Goal: Information Seeking & Learning: Learn about a topic

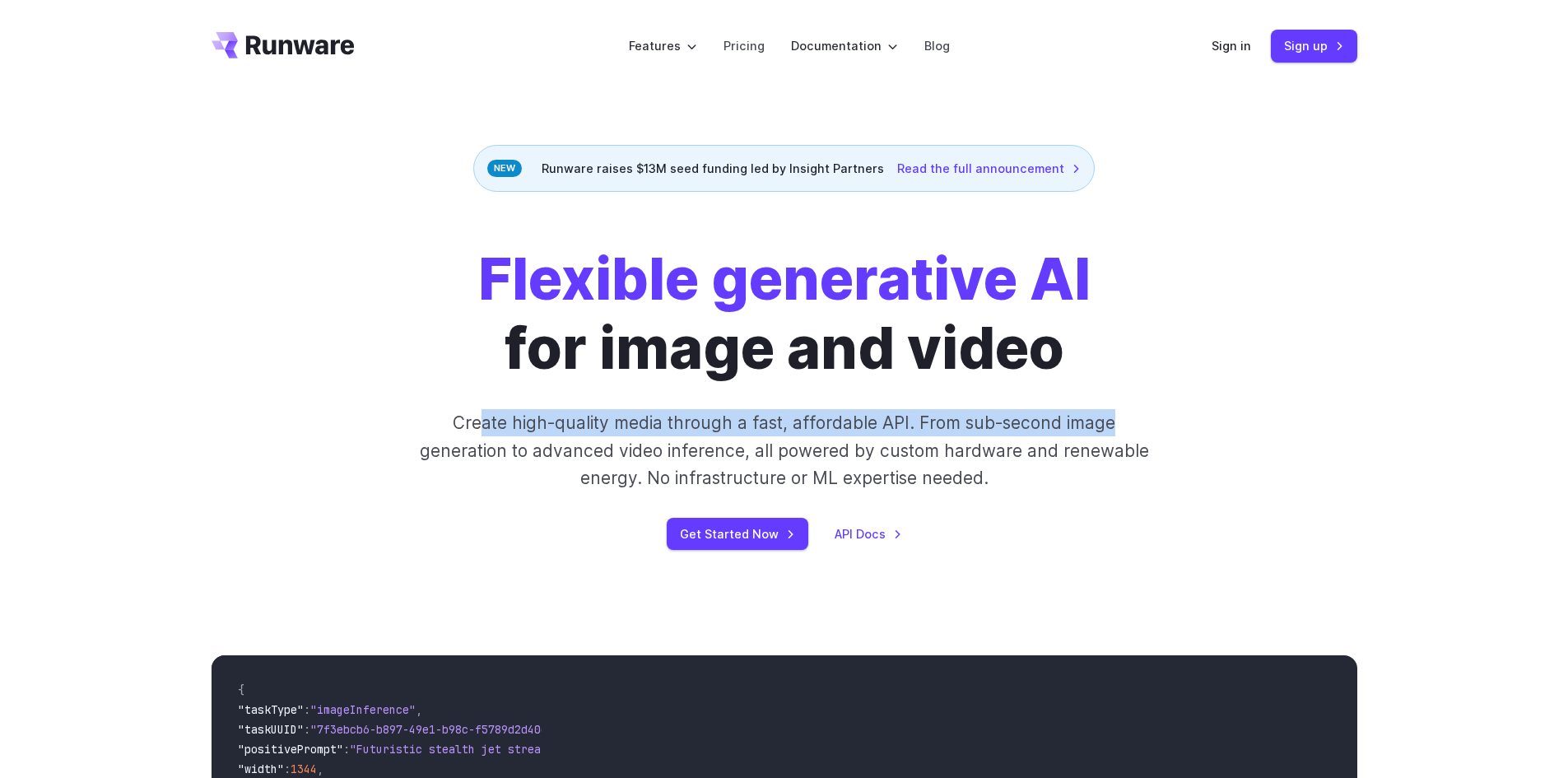
drag, startPoint x: 480, startPoint y: 433, endPoint x: 1152, endPoint y: 423, distance: 672.1
click at [1152, 423] on div "Flexible generative AI for image and video Create high-quality media through a …" at bounding box center [784, 397] width 917 height 306
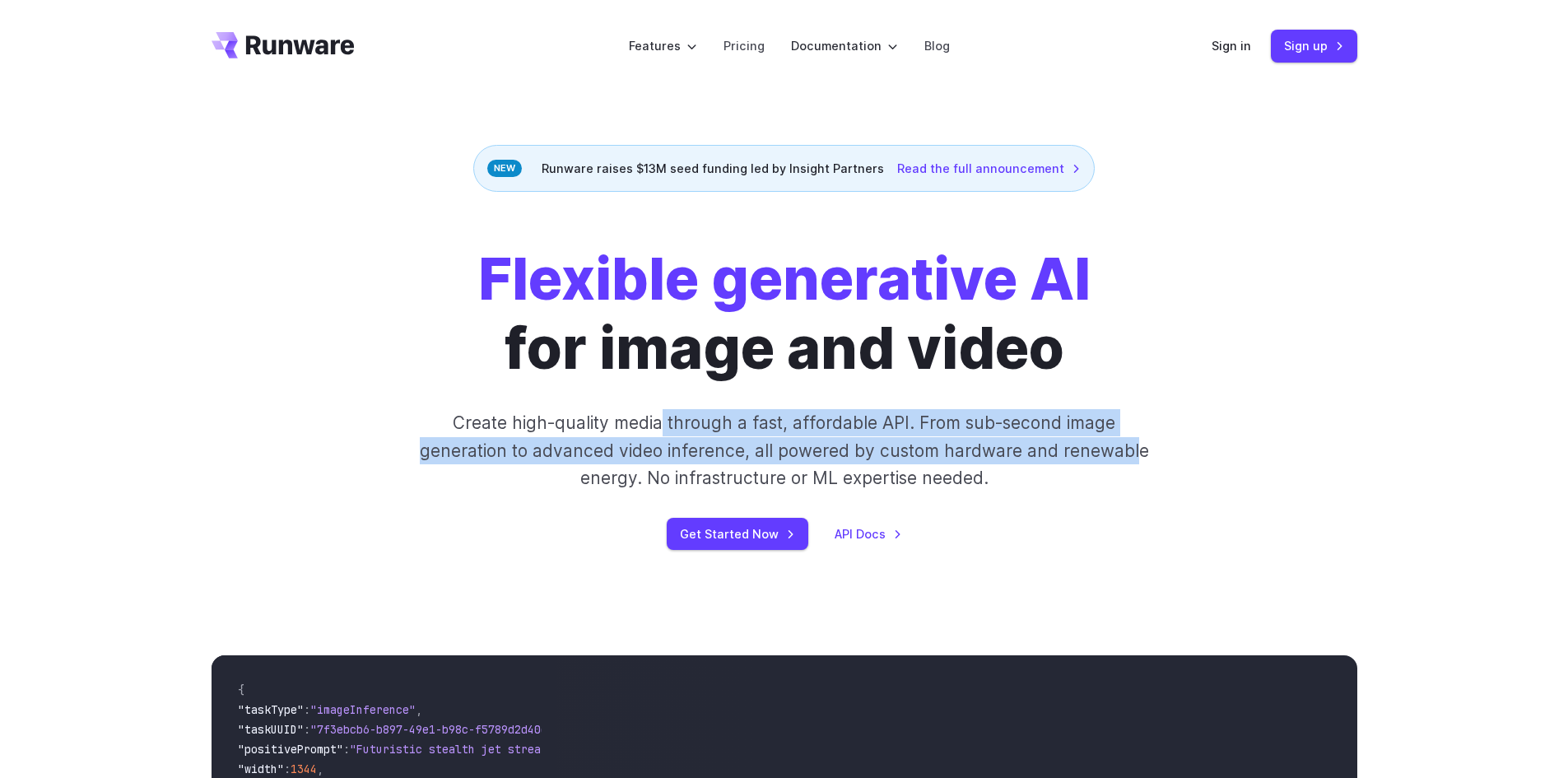
drag, startPoint x: 670, startPoint y: 425, endPoint x: 1138, endPoint y: 457, distance: 469.1
click at [1138, 457] on p "Create high-quality media through a fast, affordable API. From sub-second image…" at bounding box center [784, 450] width 734 height 82
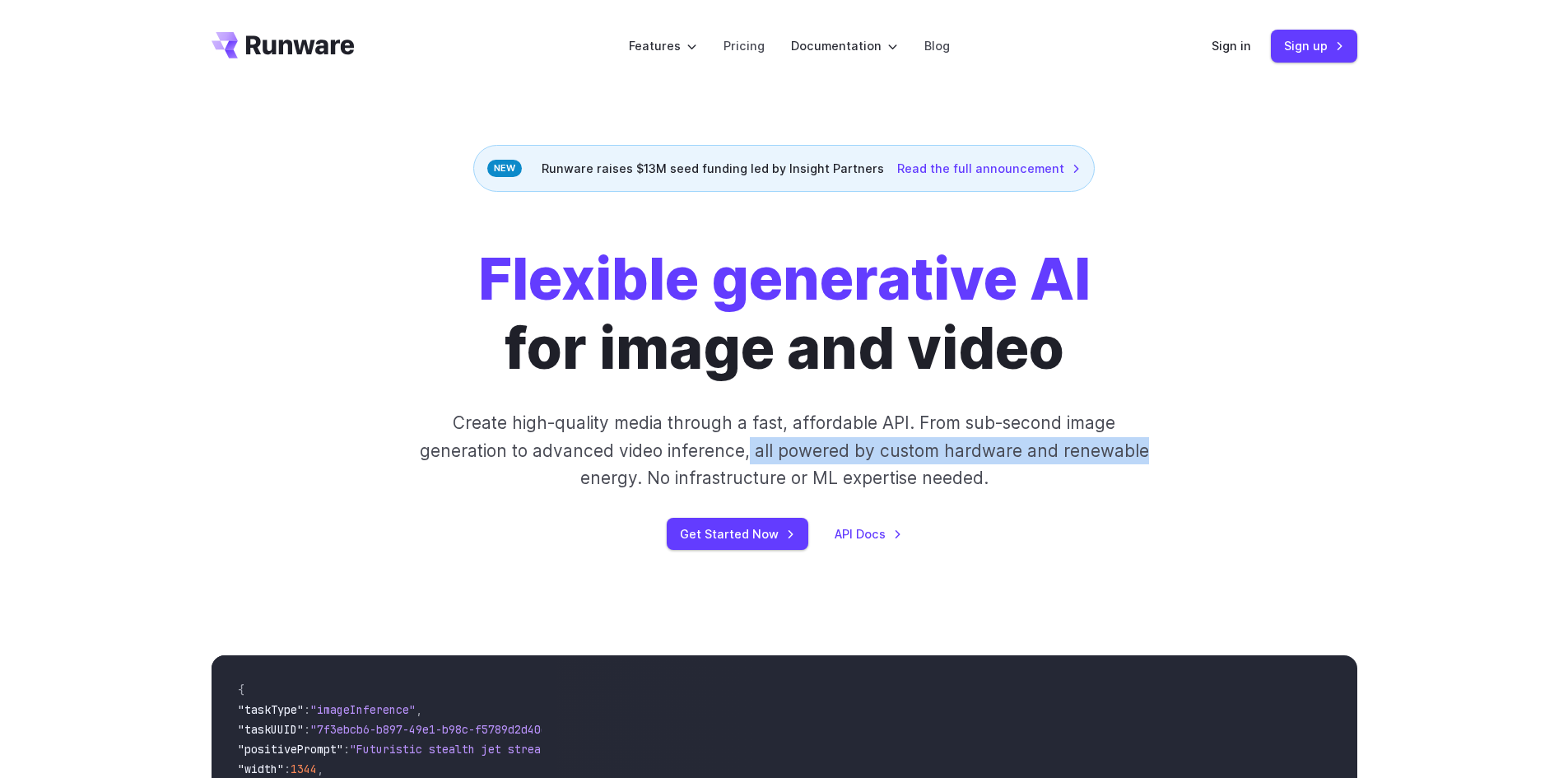
drag, startPoint x: 750, startPoint y: 452, endPoint x: 1196, endPoint y: 454, distance: 446.0
click at [1196, 454] on div "Flexible generative AI for image and video Create high-quality media through a …" at bounding box center [784, 397] width 917 height 306
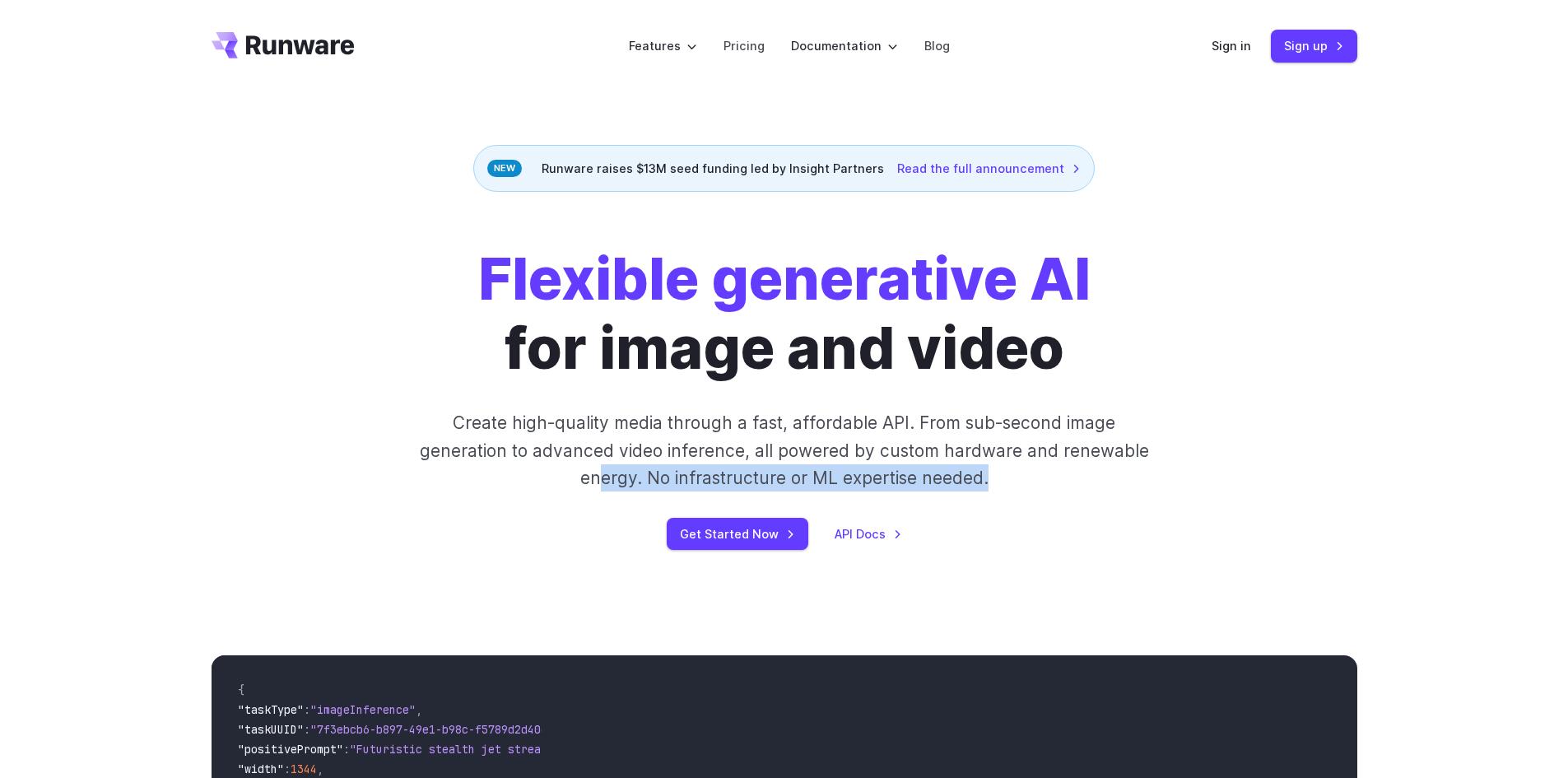
drag, startPoint x: 785, startPoint y: 467, endPoint x: 1079, endPoint y: 466, distance: 294.0
click at [1079, 466] on p "Create high-quality media through a fast, affordable API. From sub-second image…" at bounding box center [784, 450] width 734 height 82
drag, startPoint x: 625, startPoint y: 473, endPoint x: 1008, endPoint y: 483, distance: 383.1
click at [1008, 483] on p "Create high-quality media through a fast, affordable API. From sub-second image…" at bounding box center [784, 450] width 734 height 82
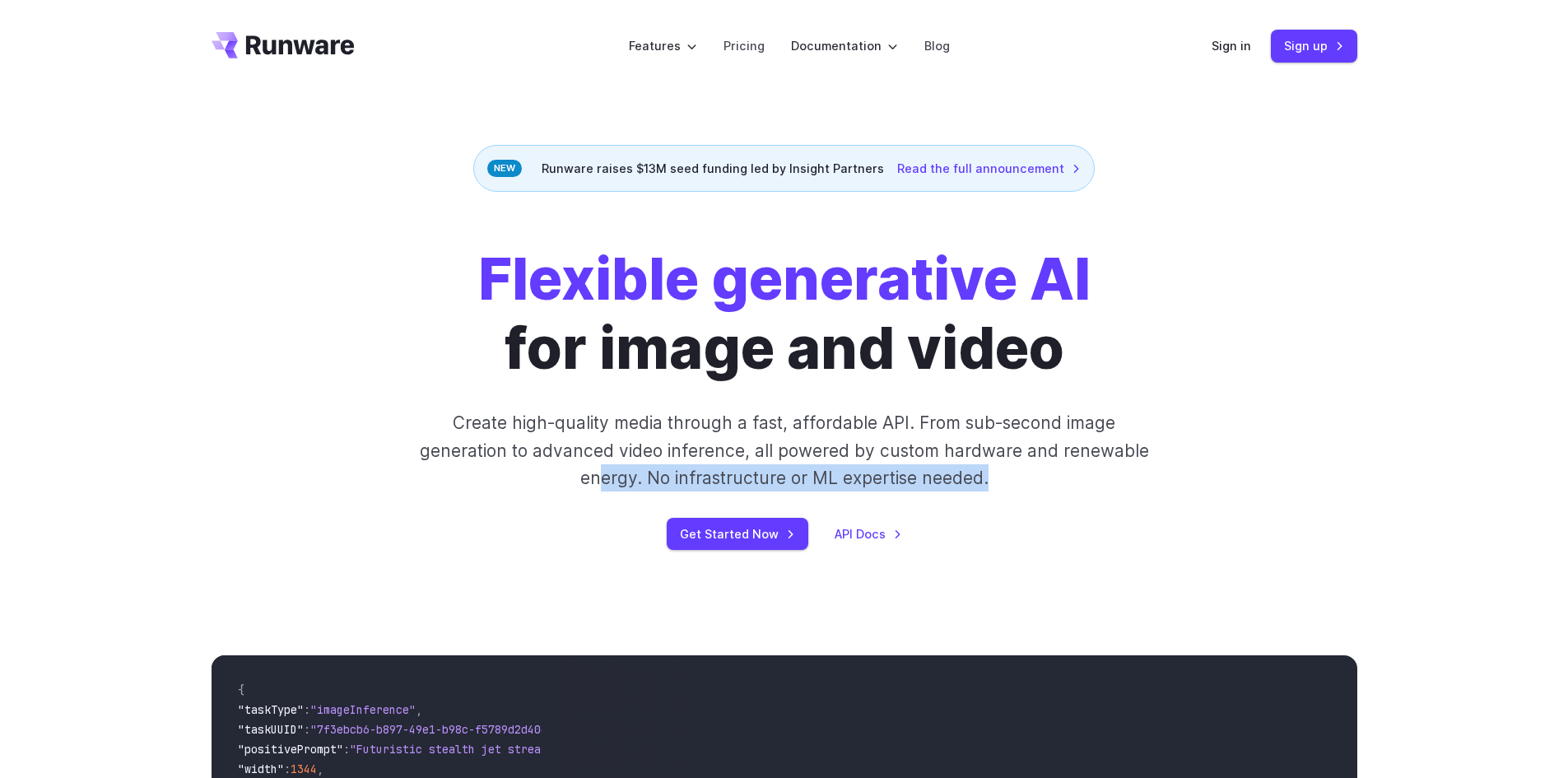
drag, startPoint x: 770, startPoint y: 461, endPoint x: 732, endPoint y: 451, distance: 39.3
click at [770, 461] on p "Create high-quality media through a fast, affordable API. From sub-second image…" at bounding box center [784, 450] width 734 height 82
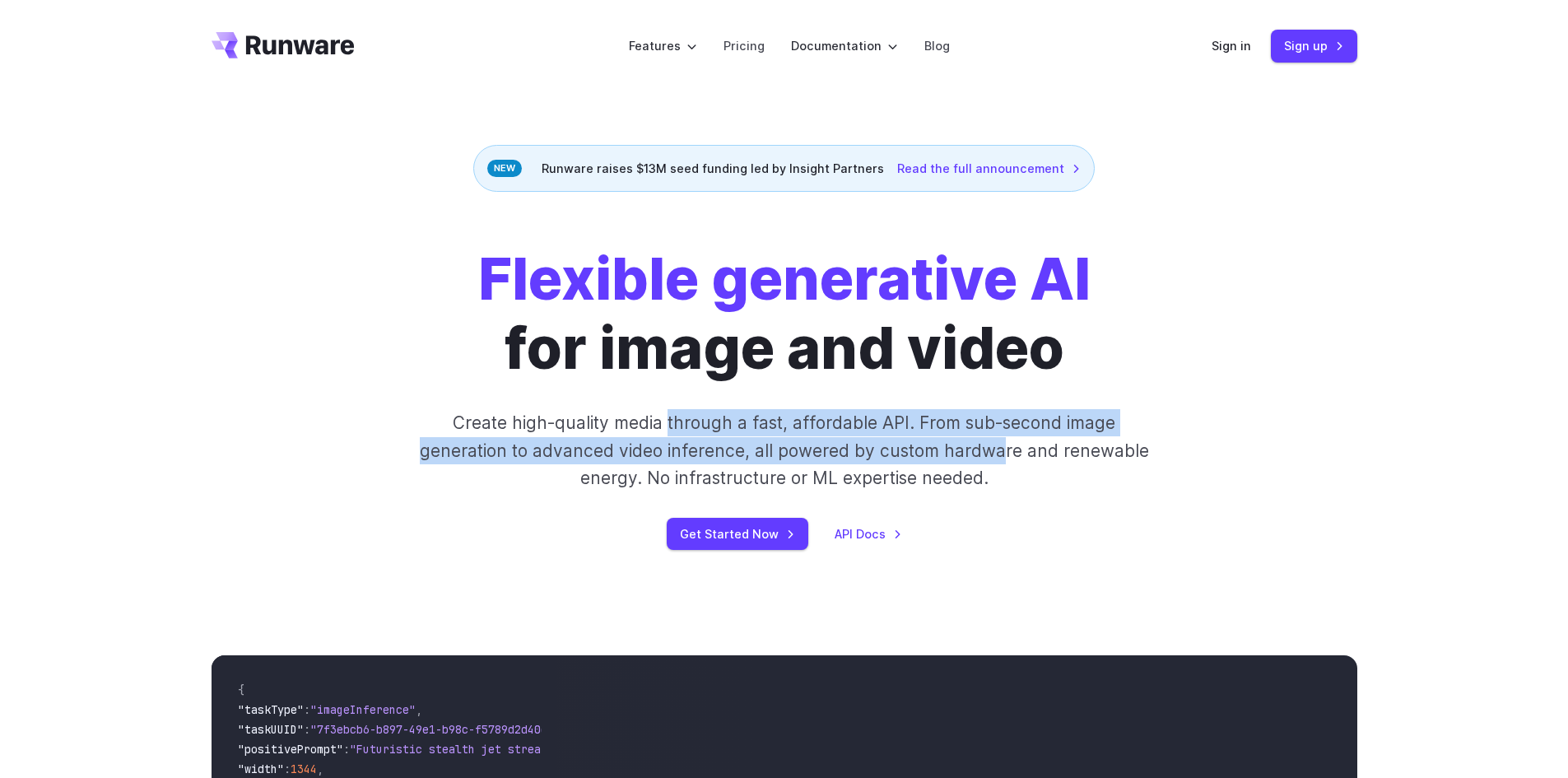
drag, startPoint x: 672, startPoint y: 425, endPoint x: 1001, endPoint y: 464, distance: 331.3
click at [1001, 464] on p "Create high-quality media through a fast, affordable API. From sub-second image…" at bounding box center [784, 450] width 734 height 82
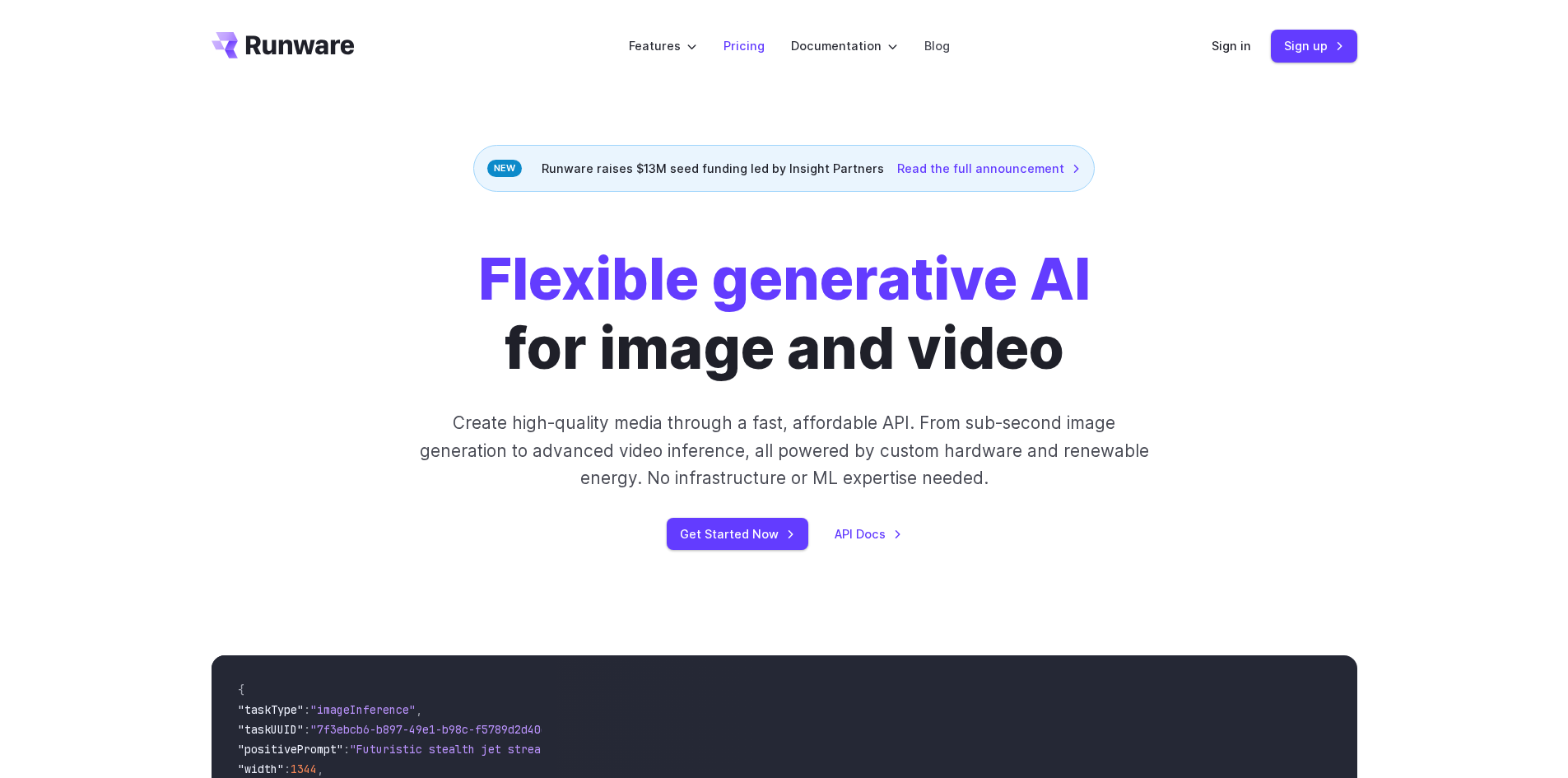
click at [751, 42] on link "Pricing" at bounding box center [744, 46] width 42 height 19
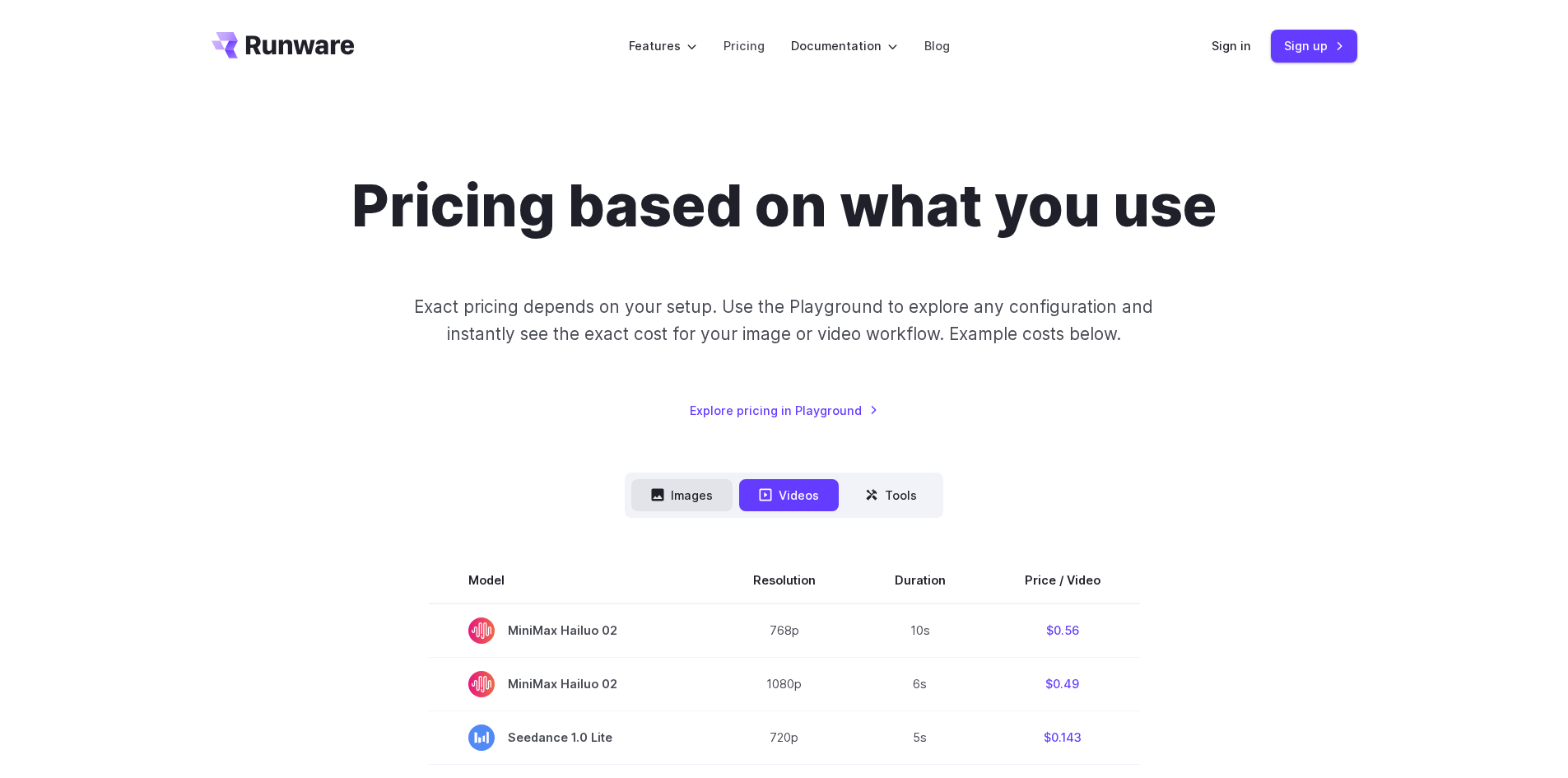
click at [686, 498] on button "Images" at bounding box center [682, 495] width 101 height 32
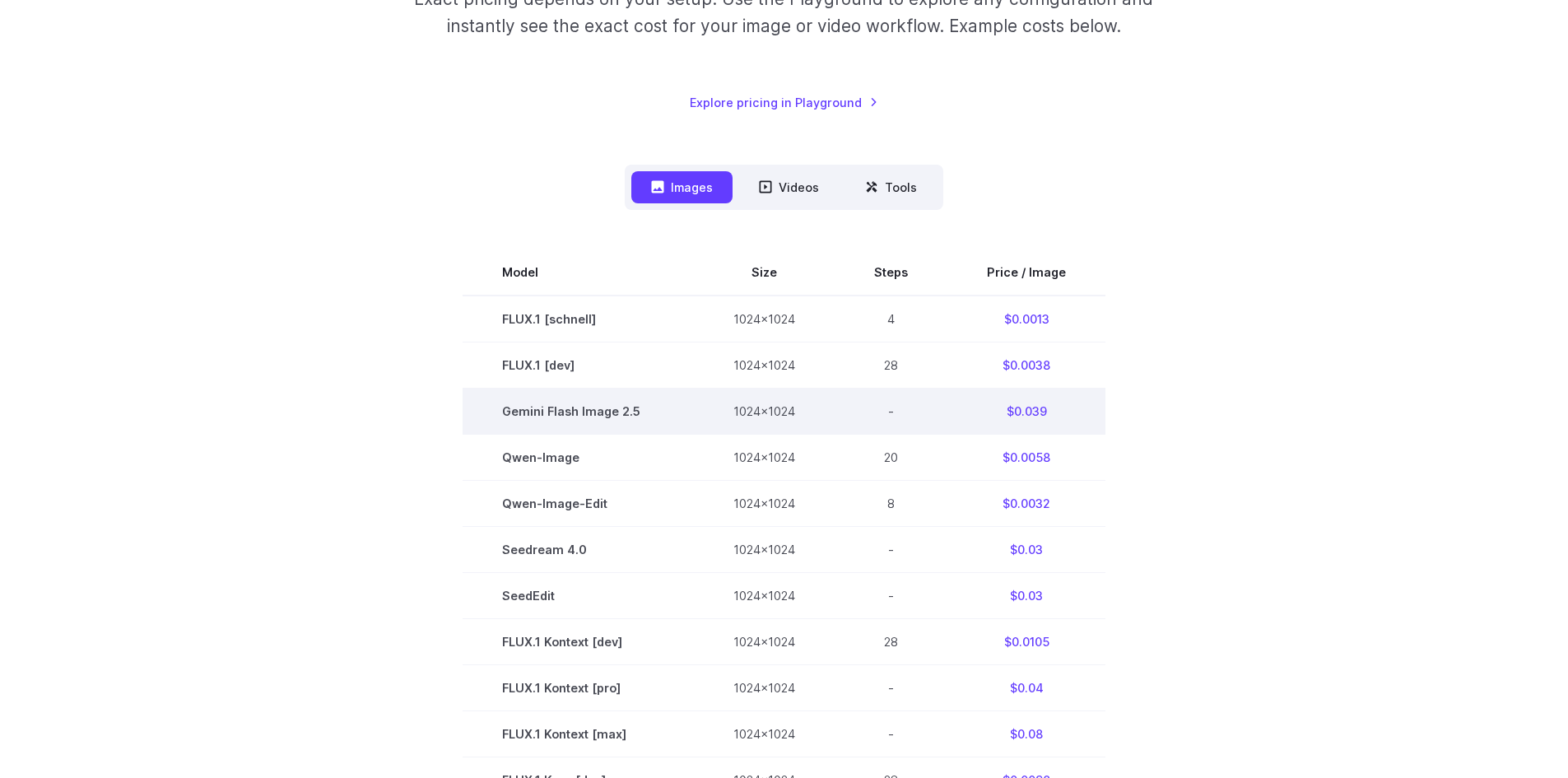
scroll to position [329, 0]
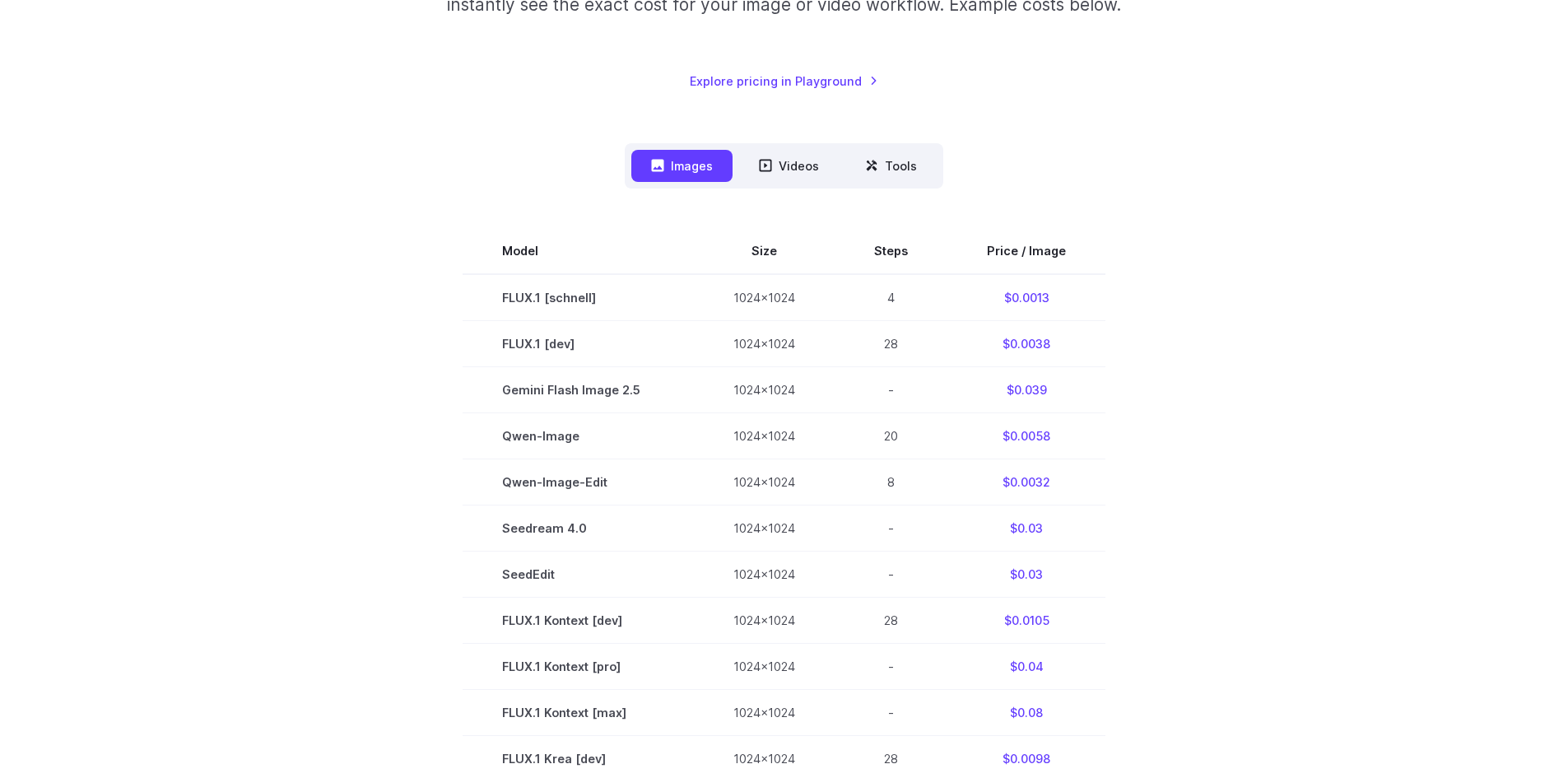
drag, startPoint x: 1324, startPoint y: 522, endPoint x: 1333, endPoint y: 522, distance: 9.0
click at [1325, 522] on section "Model Size Steps Price / Image FLUX.1 [[PERSON_NAME]] 1024x1024 4 $0.0013 FLUX.…" at bounding box center [784, 712] width 1146 height 969
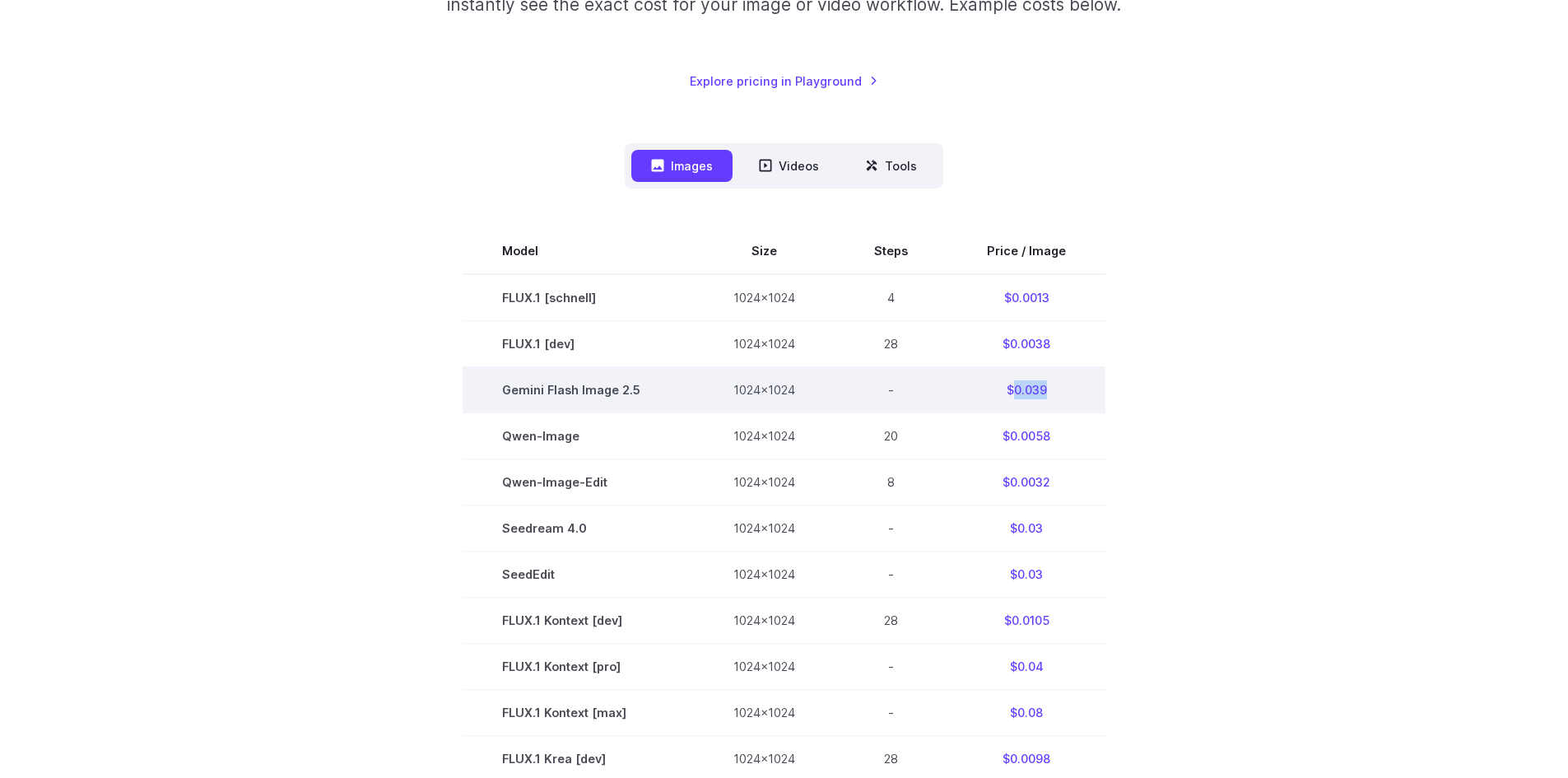
drag, startPoint x: 1014, startPoint y: 390, endPoint x: 1061, endPoint y: 390, distance: 47.0
click at [1061, 390] on td "$0.039" at bounding box center [1027, 389] width 158 height 46
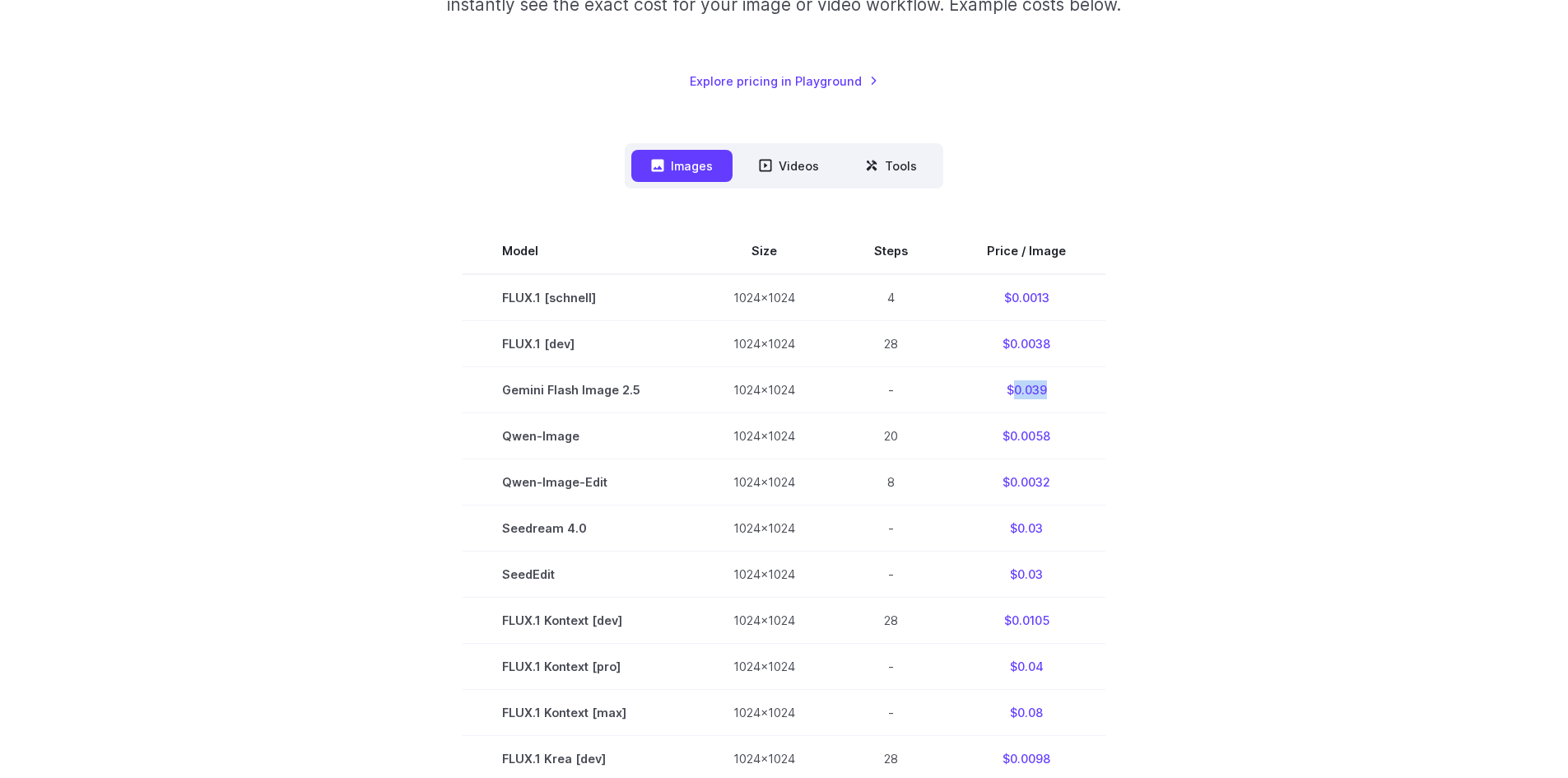
click at [1363, 433] on div "Pricing based on what you use Exact pricing depends on your setup. Use the Play…" at bounding box center [784, 556] width 1185 height 1429
click at [1211, 262] on section "Model Size Steps Price / Image FLUX.1 [[PERSON_NAME]] 1024x1024 4 $0.0013 FLUX.…" at bounding box center [784, 712] width 1146 height 969
